Goal: Task Accomplishment & Management: Use online tool/utility

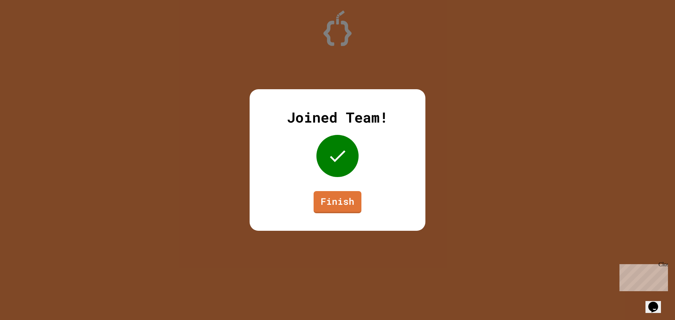
click at [361, 198] on div "Joined Team! Finish" at bounding box center [338, 160] width 176 height 142
click at [333, 201] on link "Finish" at bounding box center [337, 202] width 48 height 23
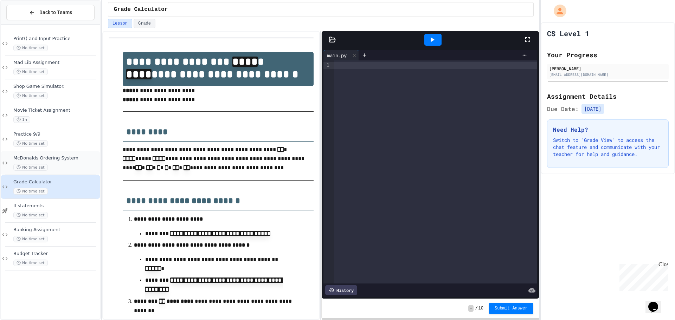
click at [47, 168] on div "No time set" at bounding box center [55, 167] width 85 height 7
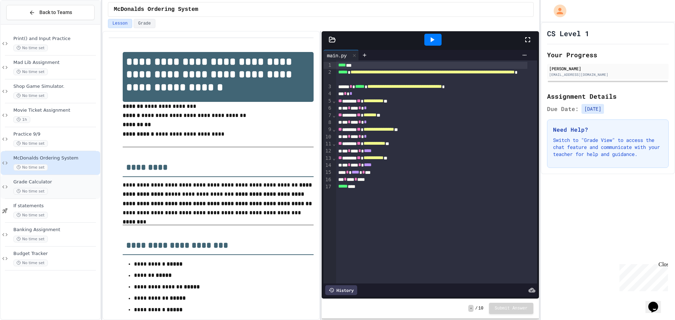
click at [53, 181] on span "Grade Calculator" at bounding box center [55, 182] width 85 height 6
